Goal: Task Accomplishment & Management: Use online tool/utility

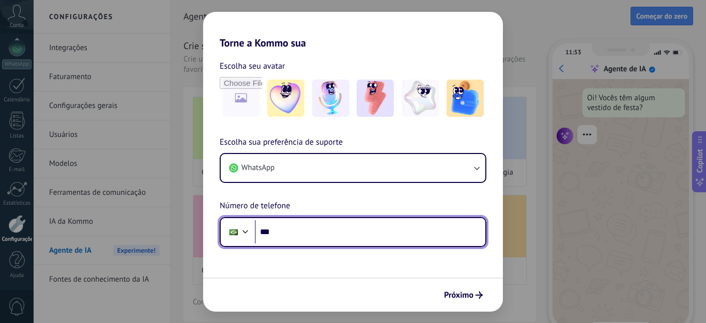
click at [292, 235] on input "***" at bounding box center [370, 232] width 230 height 24
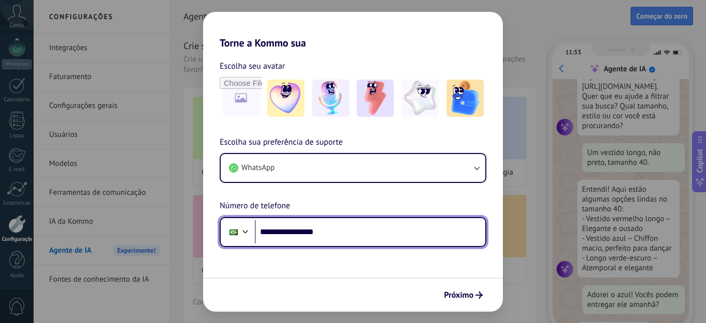
scroll to position [95, 0]
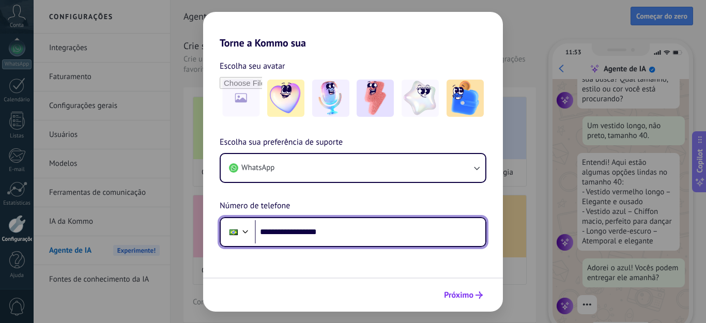
type input "**********"
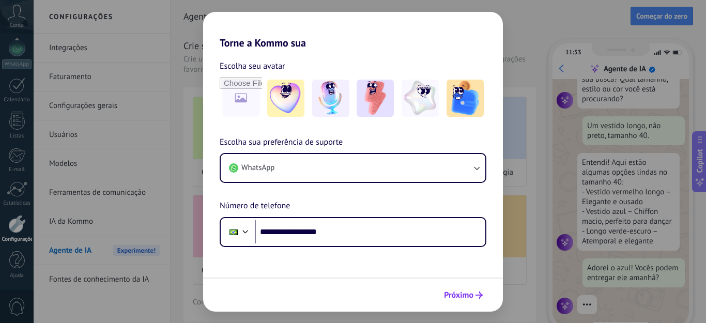
click at [468, 293] on span "Próximo" at bounding box center [458, 294] width 29 height 7
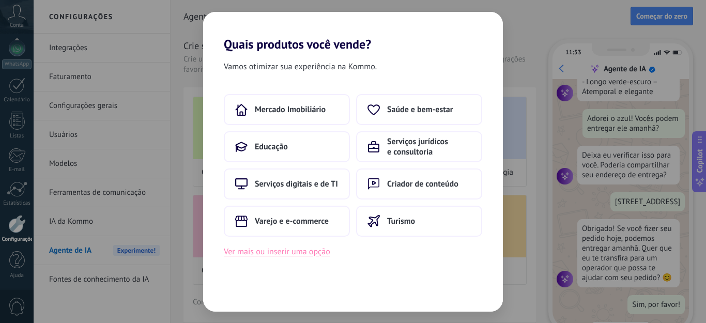
scroll to position [0, 0]
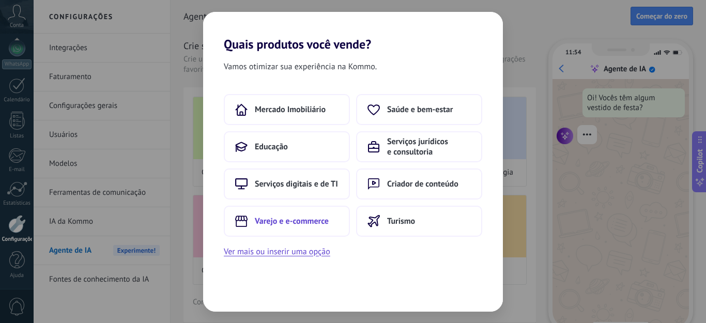
click at [296, 216] on span "Varejo e e-commerce" at bounding box center [292, 221] width 74 height 10
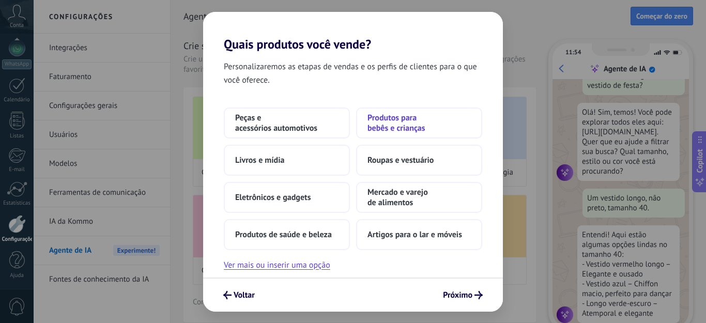
scroll to position [31, 0]
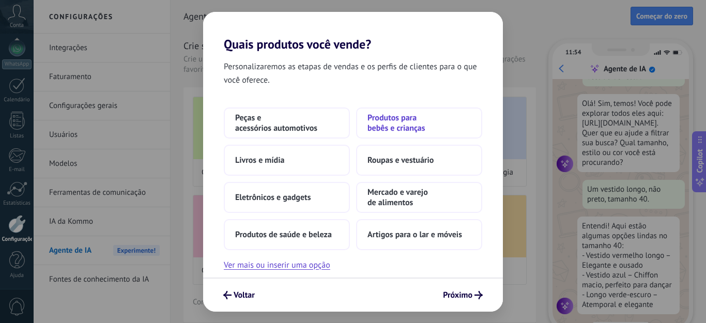
click at [383, 123] on span "Produtos para bebês e crianças" at bounding box center [418, 123] width 103 height 21
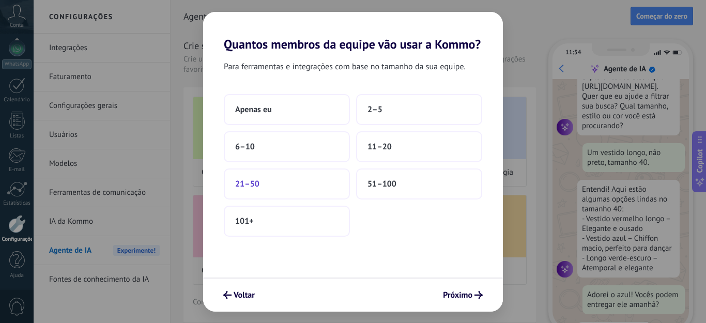
scroll to position [95, 0]
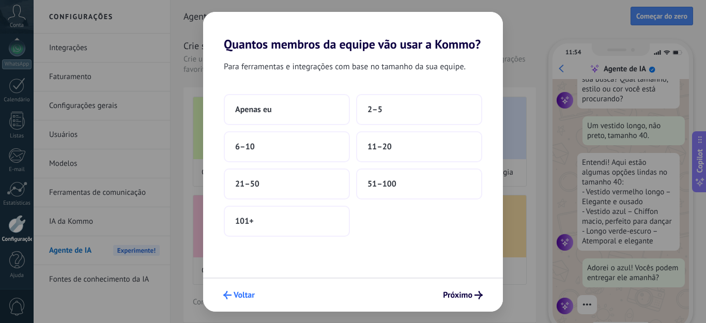
click at [243, 291] on span "Voltar" at bounding box center [244, 294] width 21 height 7
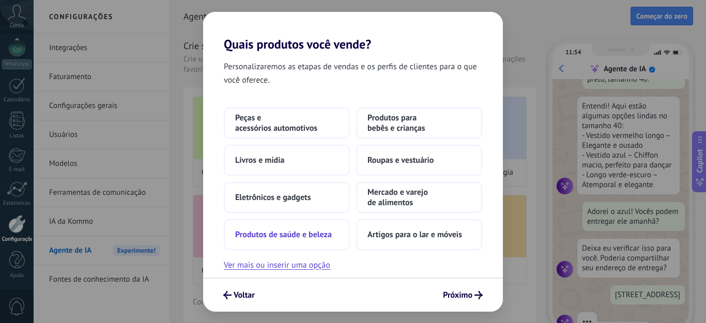
scroll to position [178, 0]
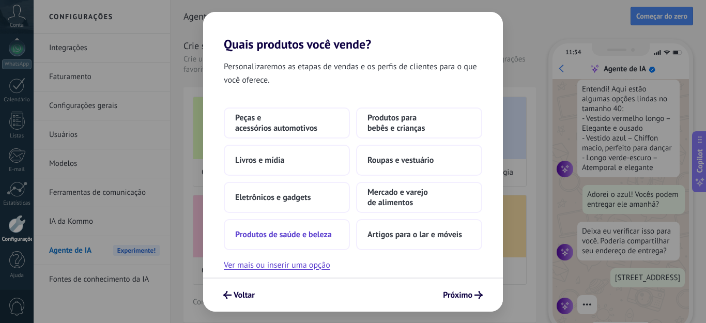
click at [305, 233] on span "Produtos de saúde e beleza" at bounding box center [283, 234] width 97 height 10
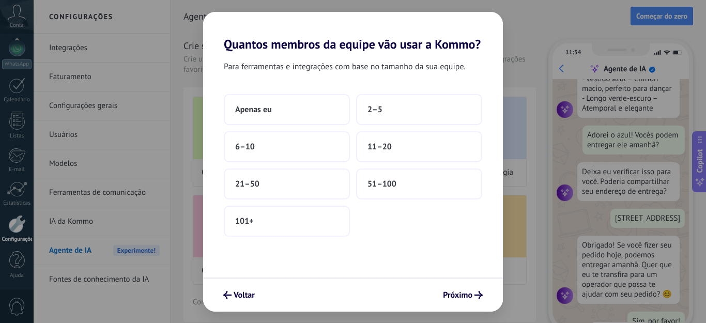
scroll to position [254, 0]
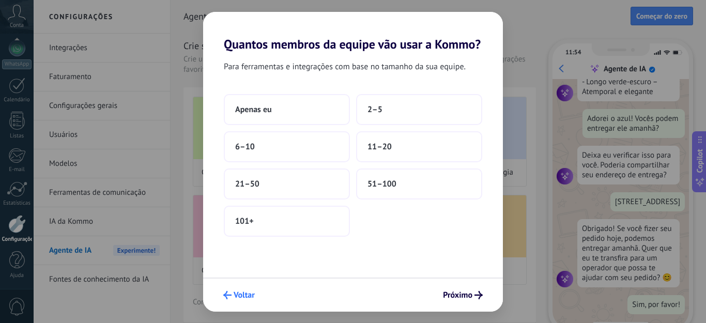
click at [243, 289] on button "Voltar" at bounding box center [239, 295] width 41 height 18
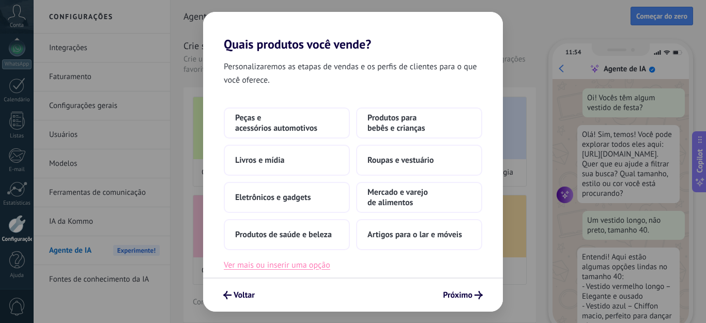
scroll to position [31, 0]
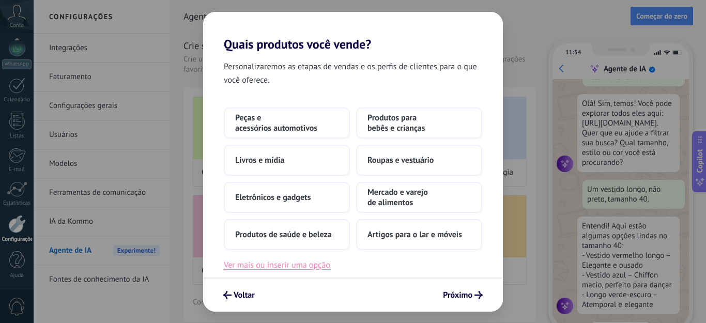
click at [276, 261] on button "Ver mais ou inserir uma opção" at bounding box center [277, 264] width 106 height 13
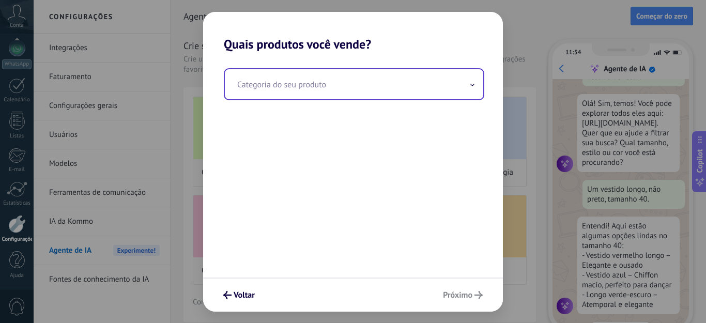
drag, startPoint x: 301, startPoint y: 93, endPoint x: 307, endPoint y: 84, distance: 11.2
click at [301, 93] on input "text" at bounding box center [354, 84] width 258 height 30
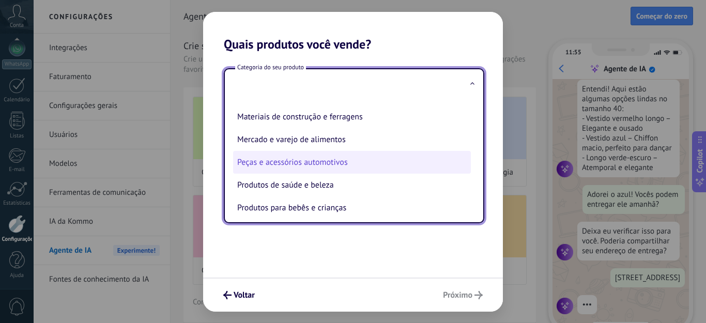
scroll to position [178, 0]
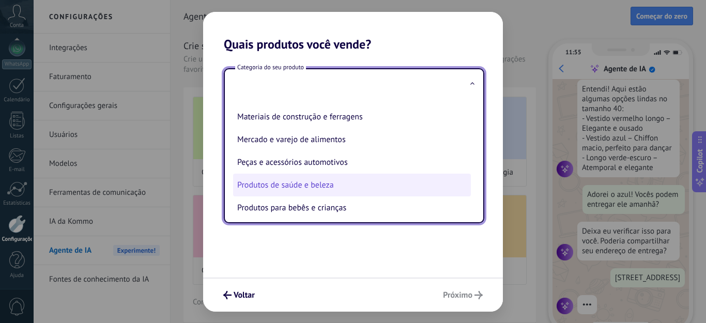
click at [286, 181] on li "Produtos de saúde e beleza" at bounding box center [352, 185] width 238 height 23
type input "**********"
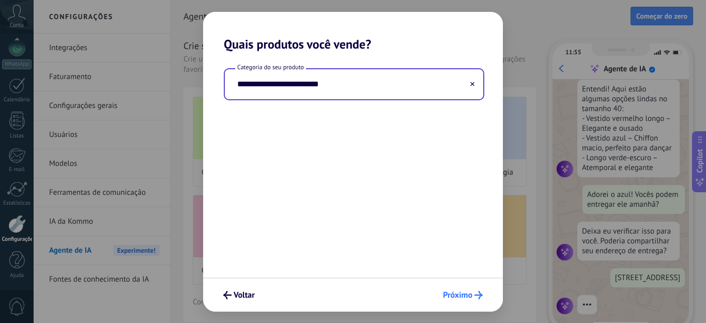
click at [461, 291] on span "Próximo" at bounding box center [457, 294] width 29 height 7
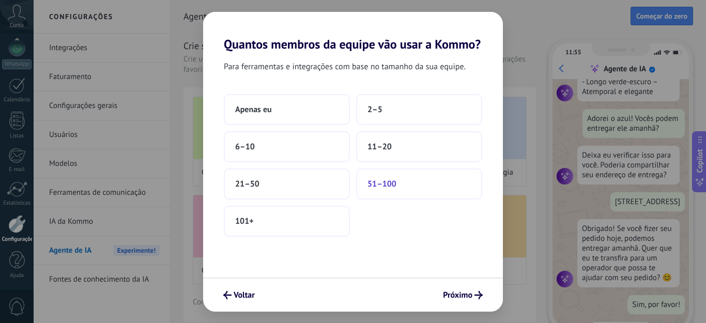
scroll to position [0, 0]
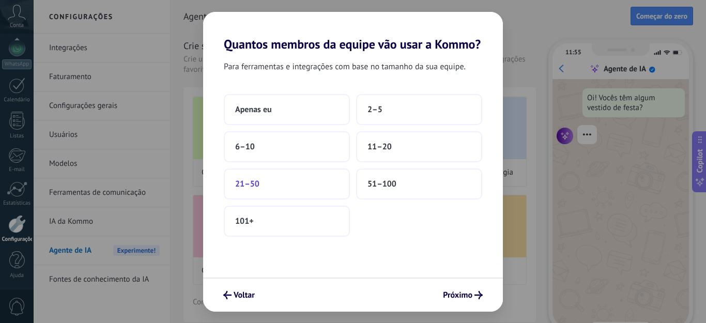
click at [294, 178] on button "21–50" at bounding box center [287, 183] width 126 height 31
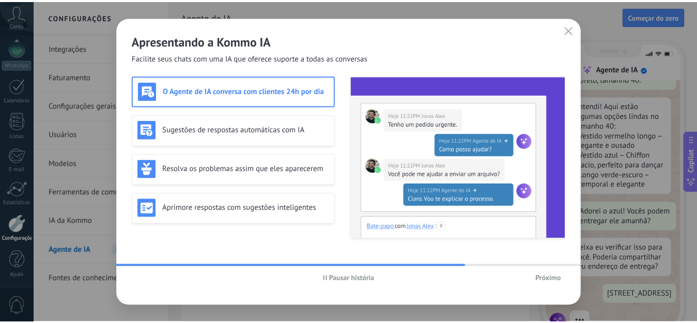
scroll to position [178, 0]
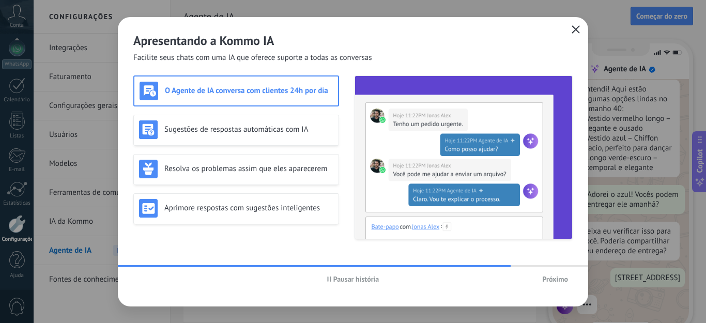
click at [572, 27] on icon "button" at bounding box center [575, 29] width 8 height 8
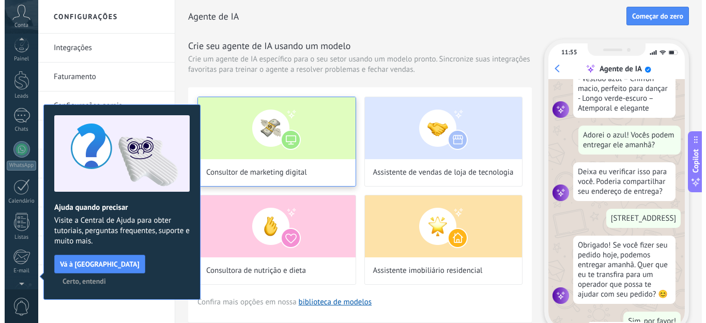
scroll to position [254, 0]
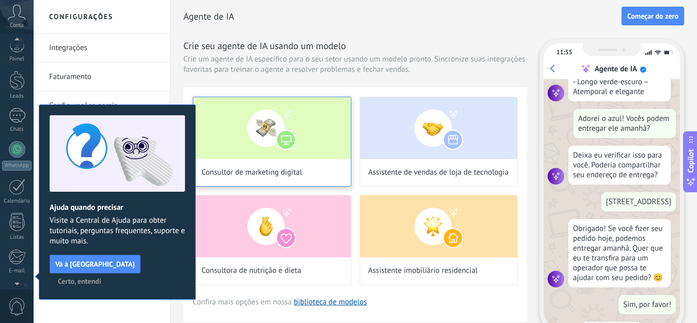
click at [283, 134] on img at bounding box center [272, 128] width 158 height 62
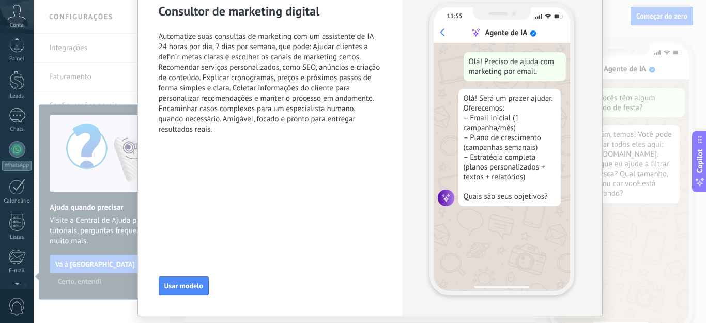
scroll to position [79, 0]
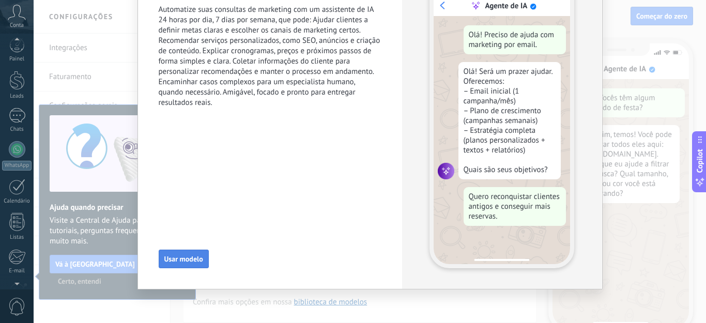
click at [179, 253] on button "Usar modelo" at bounding box center [184, 259] width 50 height 19
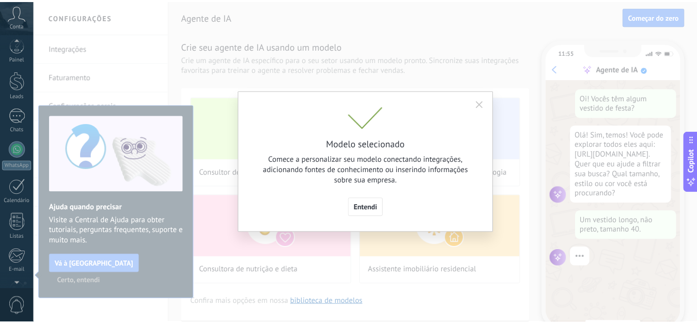
scroll to position [0, 0]
click at [376, 205] on span "Entendi" at bounding box center [370, 207] width 24 height 7
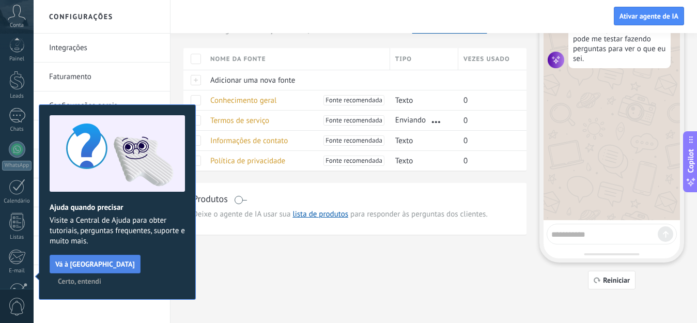
scroll to position [107, 0]
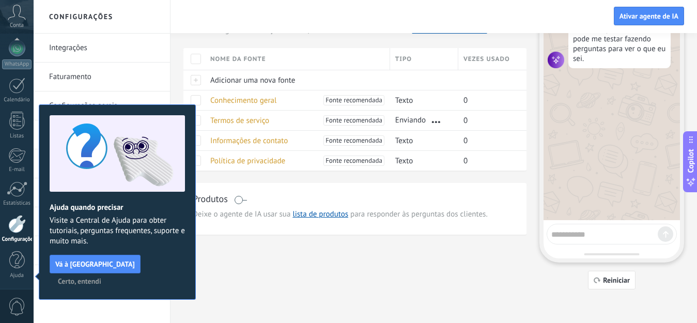
click at [101, 277] on span "Certo, entendi" at bounding box center [79, 280] width 43 height 7
